Goal: Task Accomplishment & Management: Use online tool/utility

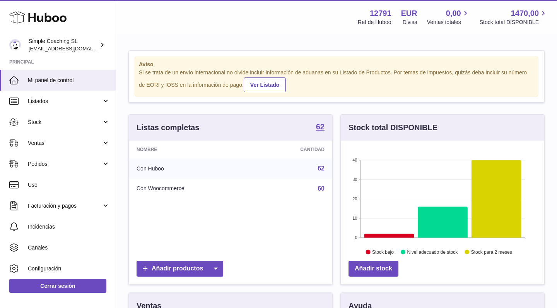
scroll to position [121, 204]
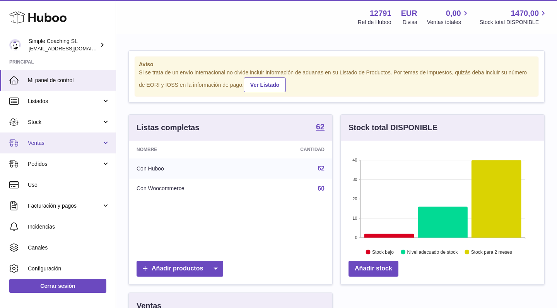
click at [81, 139] on span "Ventas" at bounding box center [65, 142] width 74 height 7
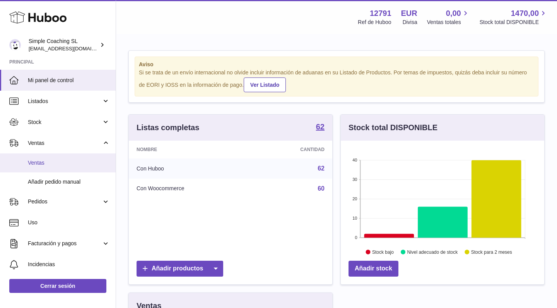
click at [66, 158] on link "Ventas" at bounding box center [58, 162] width 116 height 19
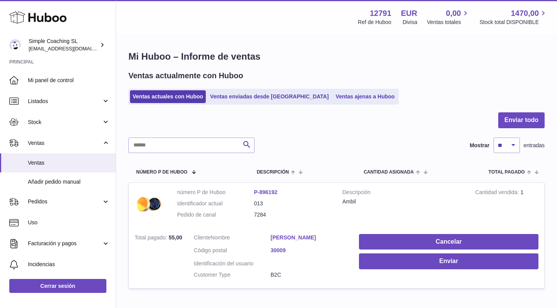
scroll to position [21, 0]
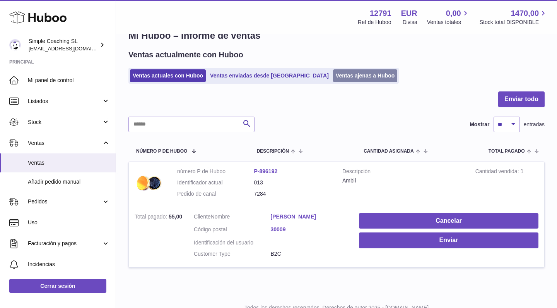
click at [333, 70] on link "Ventas ajenas a Huboo" at bounding box center [365, 75] width 65 height 13
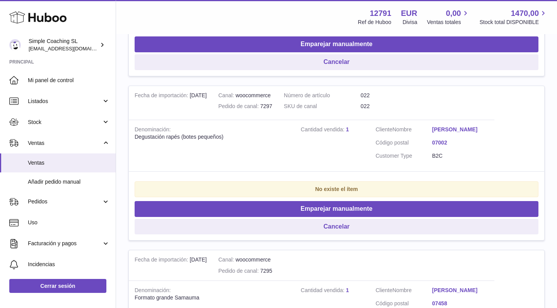
scroll to position [450, 0]
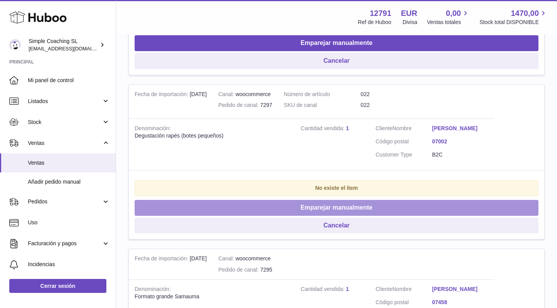
click at [305, 202] on button "Emparejar manualmente" at bounding box center [337, 208] width 404 height 16
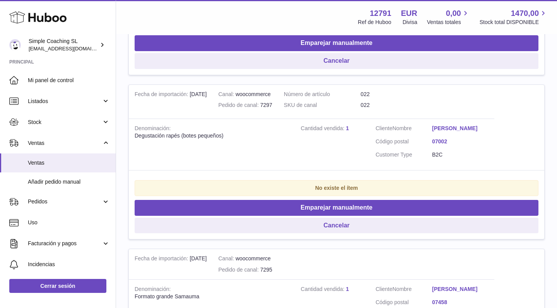
click at [519, 96] on div "× Artículos Buscar número P de Huboo Denominación Cantidad Acción número P de H…" at bounding box center [278, 281] width 557 height 563
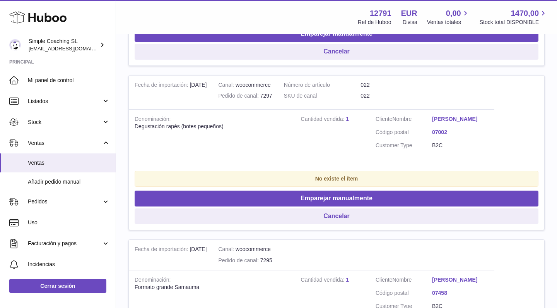
scroll to position [460, 0]
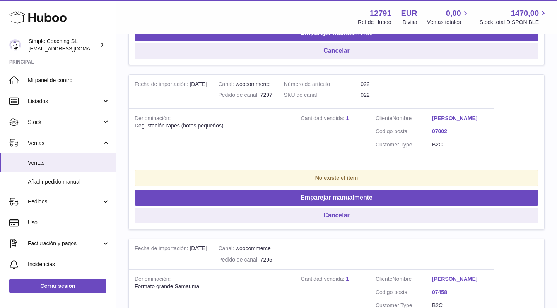
click at [454, 116] on link "Elvira Cuellar" at bounding box center [460, 118] width 57 height 7
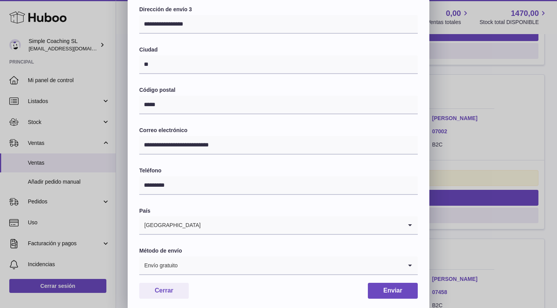
scroll to position [154, 0]
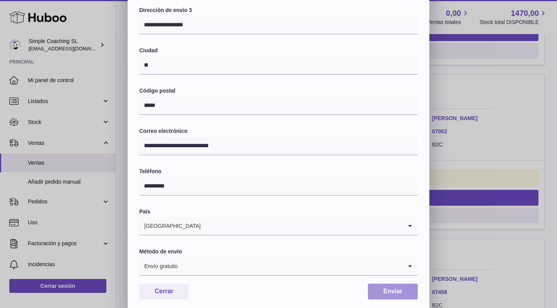
click at [403, 284] on button "Enviar" at bounding box center [393, 291] width 50 height 16
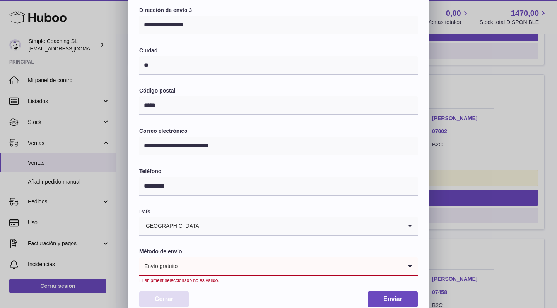
click at [161, 297] on button "Cerrar" at bounding box center [164, 299] width 50 height 16
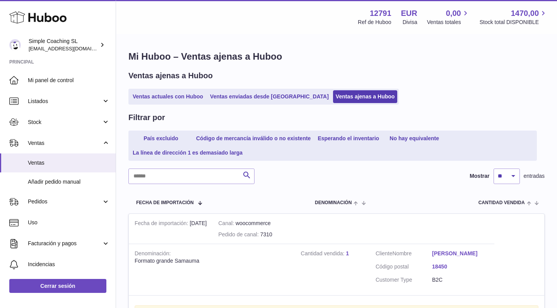
scroll to position [0, 0]
